Goal: Task Accomplishment & Management: Complete application form

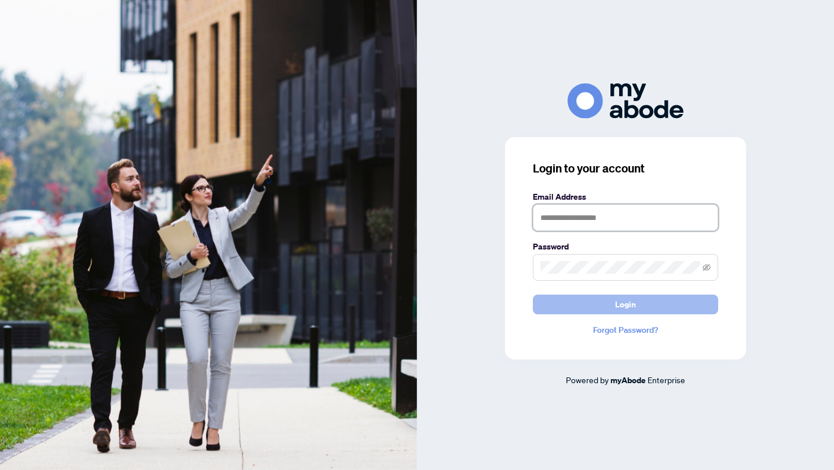
type input "**********"
click at [624, 303] on span "Login" at bounding box center [625, 304] width 21 height 19
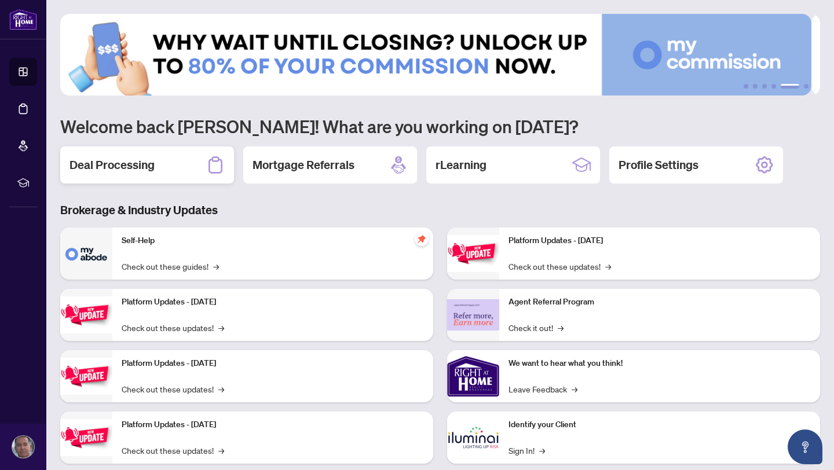
click at [136, 171] on h2 "Deal Processing" at bounding box center [111, 165] width 85 height 16
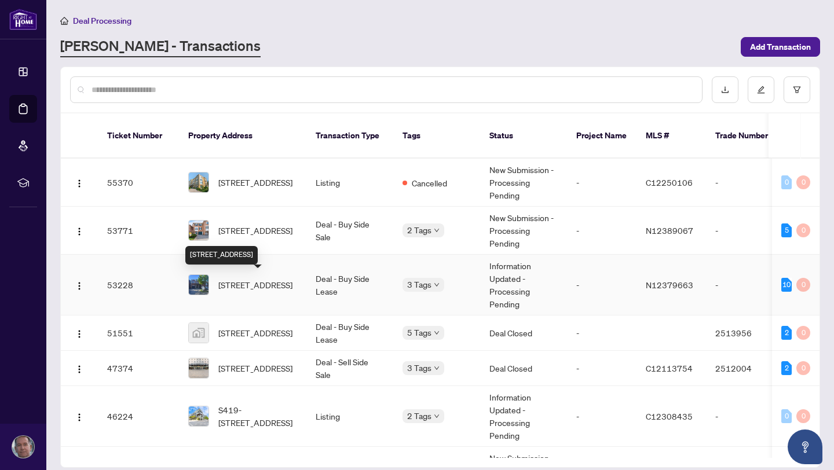
click at [236, 285] on span "43 Sassafras Circ, Vaughan, Ontario L4J 8M7, Canada" at bounding box center [255, 285] width 74 height 13
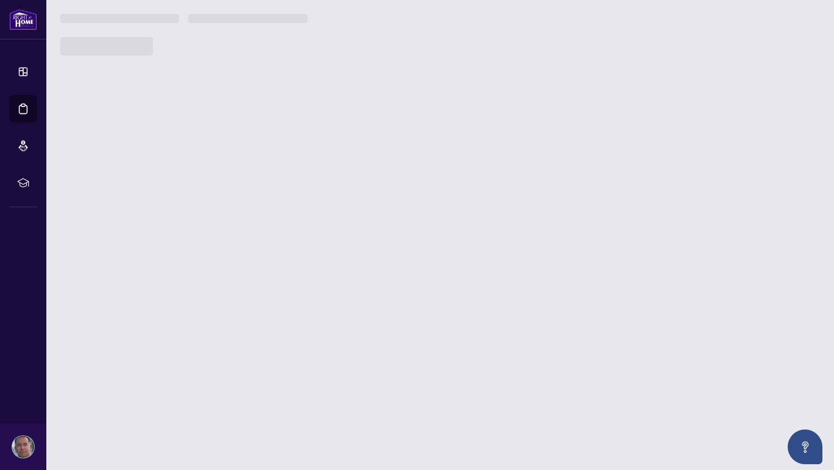
click at [236, 285] on main "Deal Processing RAHR - Transactions Add Transaction Ticket Number Property Addr…" at bounding box center [440, 235] width 788 height 470
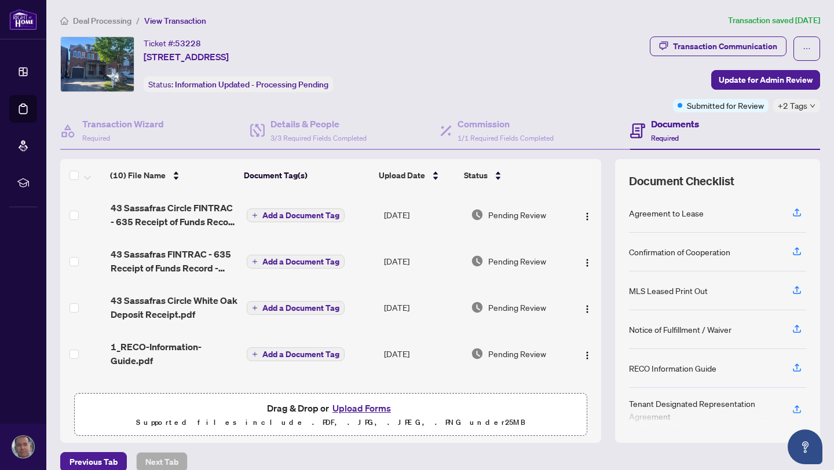
click at [572, 196] on td at bounding box center [587, 215] width 30 height 46
click at [122, 125] on h4 "Transaction Wizard" at bounding box center [123, 124] width 82 height 14
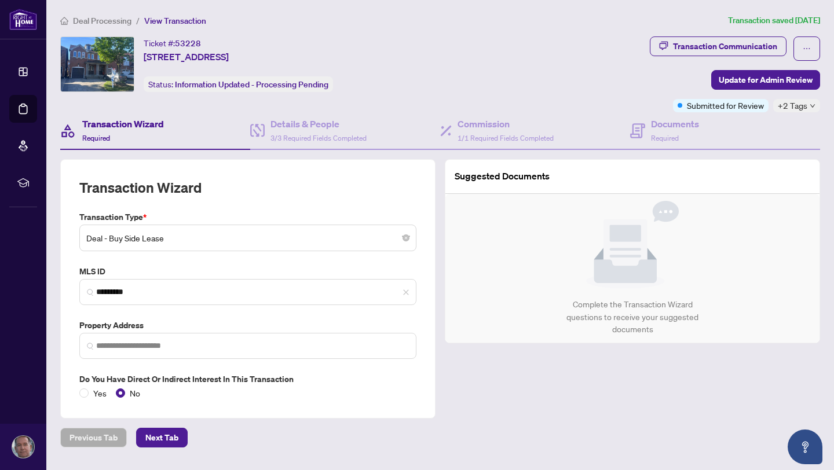
type input "**********"
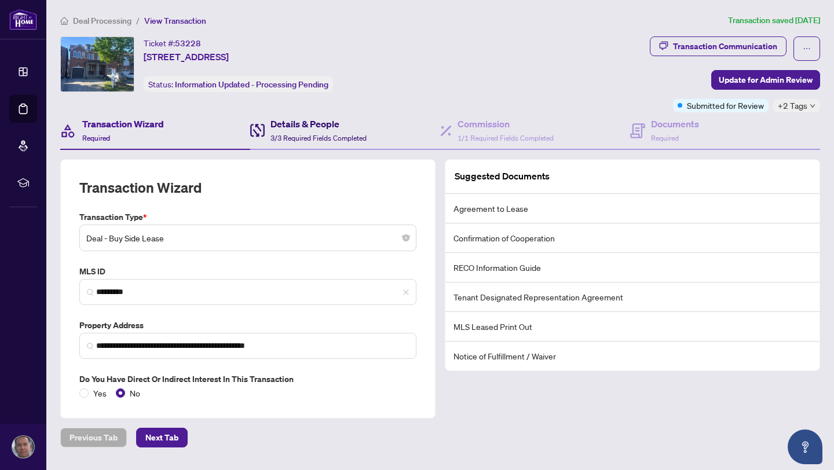
click at [287, 127] on h4 "Details & People" at bounding box center [318, 124] width 96 height 14
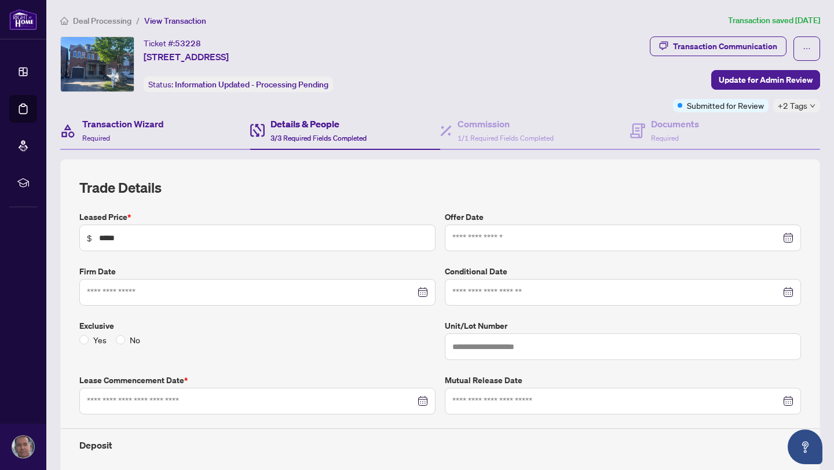
type input "**********"
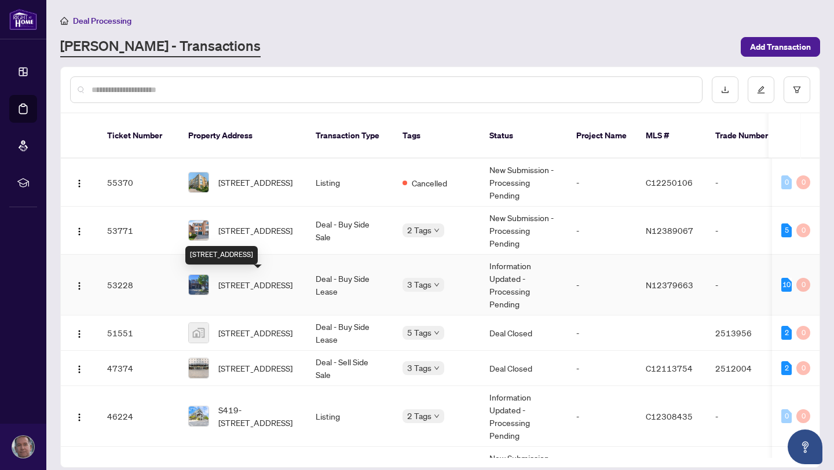
click at [247, 284] on span "[STREET_ADDRESS]" at bounding box center [255, 285] width 74 height 13
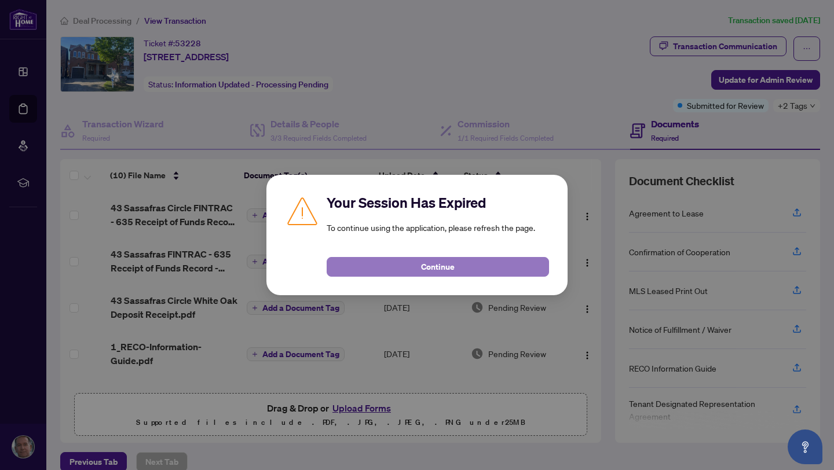
click at [438, 265] on span "Continue" at bounding box center [438, 267] width 34 height 19
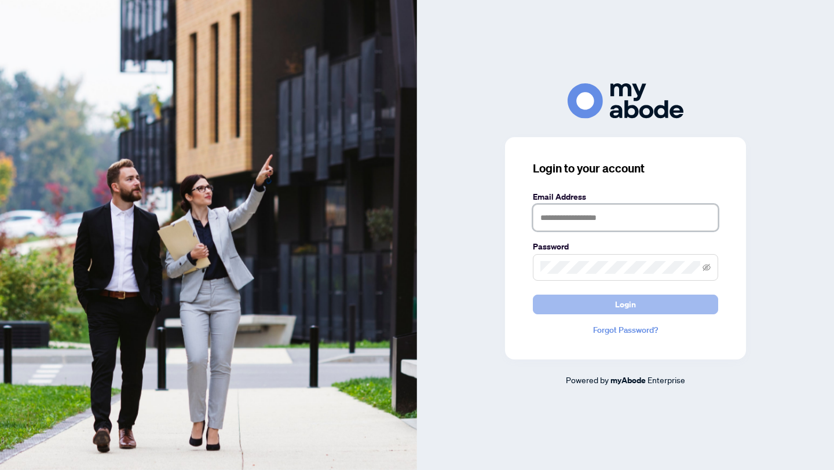
type input "**********"
click at [622, 305] on span "Login" at bounding box center [625, 304] width 21 height 19
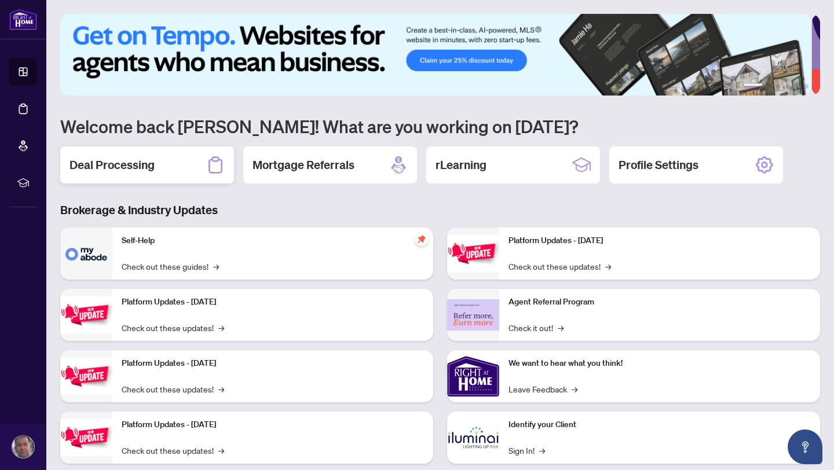
click at [115, 170] on h2 "Deal Processing" at bounding box center [111, 165] width 85 height 16
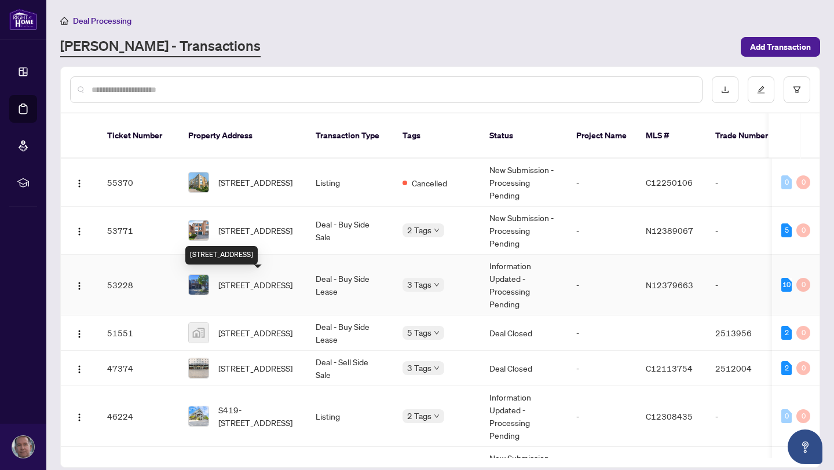
click at [248, 281] on span "[STREET_ADDRESS]" at bounding box center [255, 285] width 74 height 13
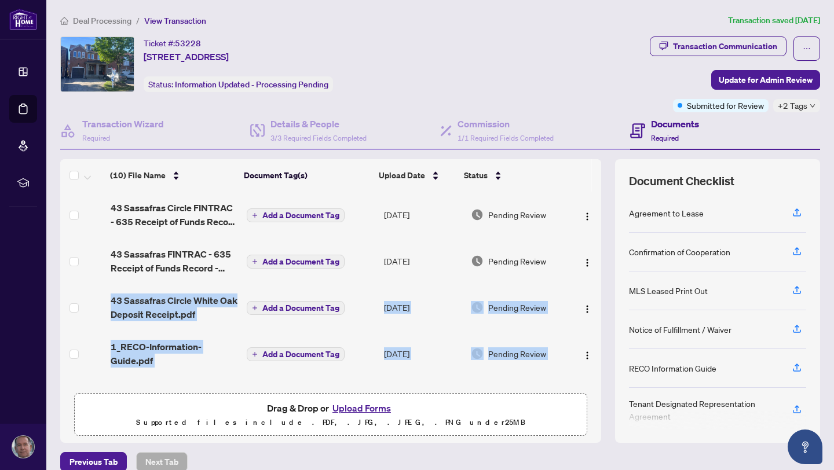
drag, startPoint x: 587, startPoint y: 258, endPoint x: 580, endPoint y: 342, distance: 83.7
click at [580, 342] on tbody "(10) File Name Document Tag(s) Upload Date Status 43 Sassafras Circle FINTRAC -…" at bounding box center [330, 423] width 541 height 463
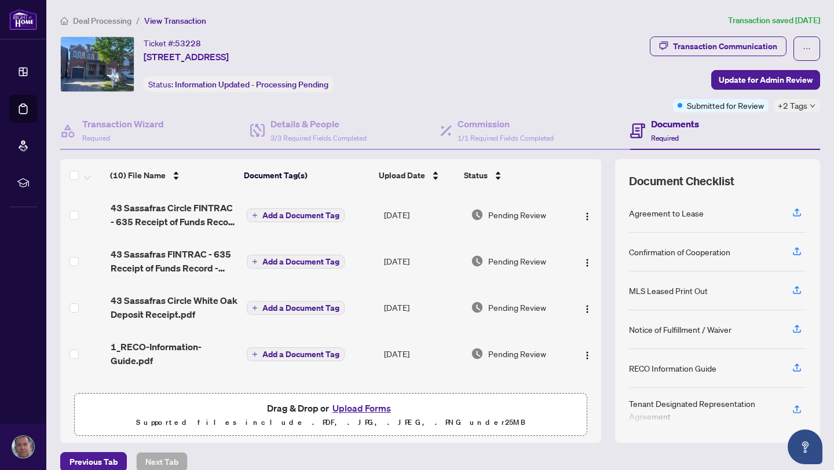
click at [601, 160] on div "(10) File Name Document Tag(s) Upload Date Status (10) File Name Document Tag(s…" at bounding box center [440, 301] width 760 height 284
click at [714, 43] on div "Transaction Communication" at bounding box center [725, 46] width 104 height 19
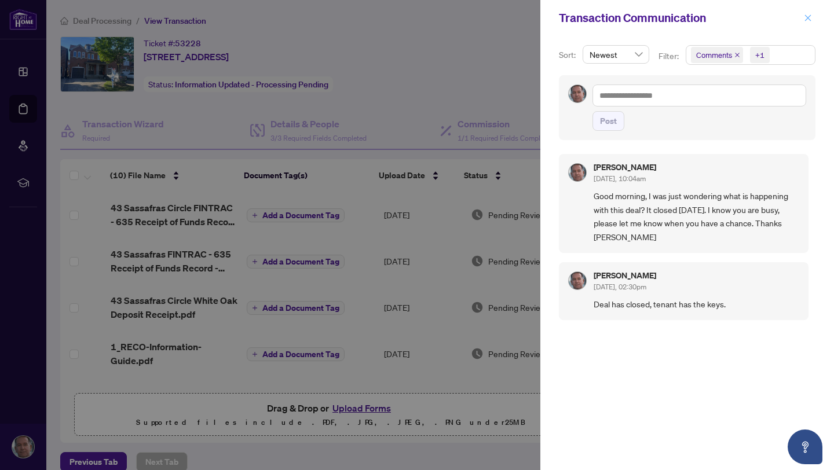
click at [809, 16] on icon "close" at bounding box center [808, 17] width 6 height 6
